Goal: Transaction & Acquisition: Purchase product/service

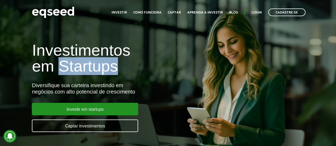
drag, startPoint x: 58, startPoint y: 65, endPoint x: 123, endPoint y: 66, distance: 64.3
click at [123, 66] on h1 "Investimentos em Startups" at bounding box center [112, 58] width 160 height 32
click at [120, 67] on h1 "Investimentos em Startups" at bounding box center [112, 58] width 160 height 32
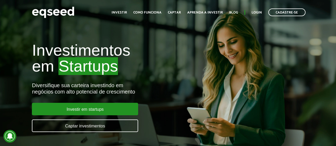
drag, startPoint x: 59, startPoint y: 69, endPoint x: 116, endPoint y: 72, distance: 56.9
click at [116, 72] on h1 "Investimentos em Startups" at bounding box center [112, 58] width 160 height 32
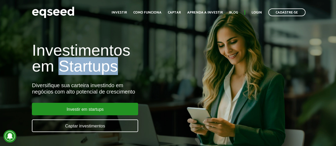
click at [100, 70] on h1 "Investimentos em Startups" at bounding box center [112, 58] width 160 height 32
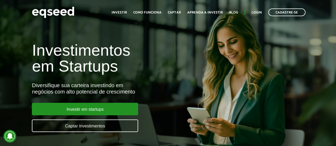
click at [97, 59] on h1 "Investimentos em Startups" at bounding box center [112, 58] width 160 height 32
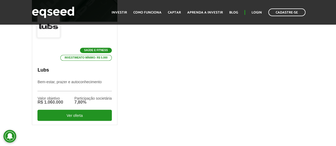
scroll to position [212, 0]
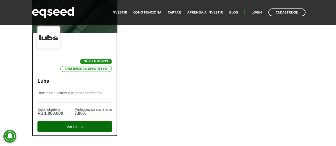
click at [86, 126] on div "Ver oferta" at bounding box center [74, 126] width 74 height 11
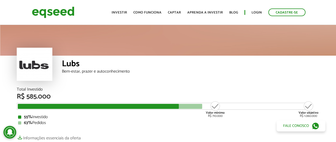
click at [114, 72] on div "Bem-estar, prazer e autoconhecimento" at bounding box center [191, 72] width 258 height 4
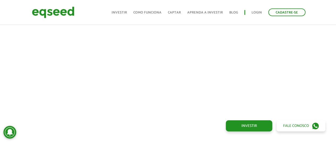
scroll to position [212, 0]
